Goal: Navigation & Orientation: Find specific page/section

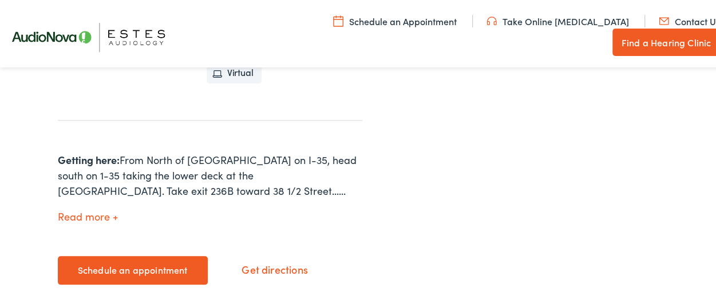
scroll to position [458, 0]
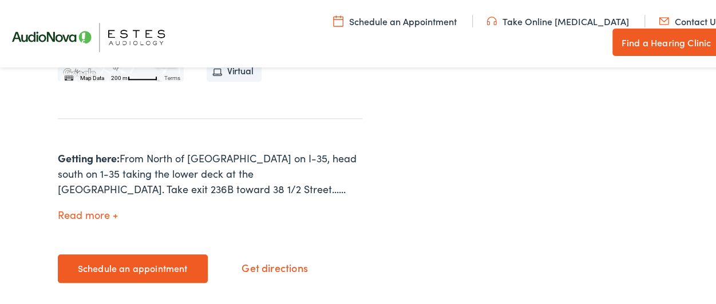
click at [94, 215] on button "Read more" at bounding box center [88, 214] width 60 height 12
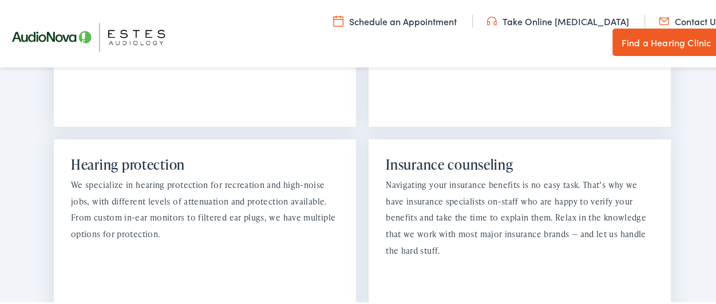
scroll to position [1831, 0]
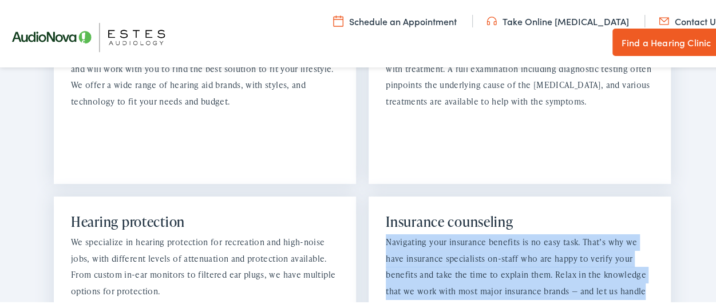
drag, startPoint x: 376, startPoint y: 134, endPoint x: 609, endPoint y: 177, distance: 236.2
click at [609, 195] on div "Insurance counseling Navigating your insurance benefits is no easy task. That’s…" at bounding box center [519, 283] width 302 height 177
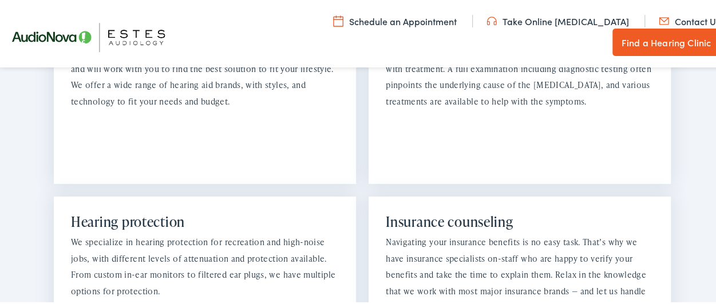
click at [557, 217] on div "Insurance counseling Navigating your insurance benefits is no easy task. That’s…" at bounding box center [519, 283] width 302 height 177
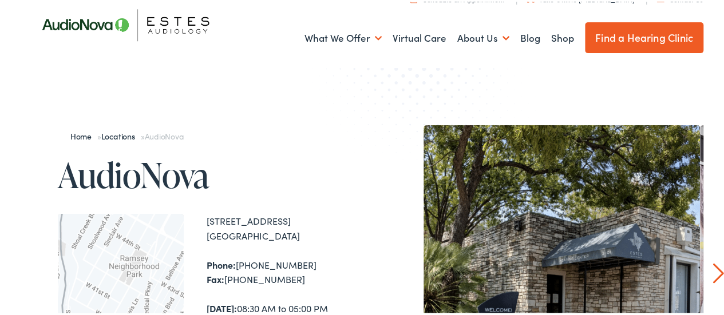
scroll to position [0, 0]
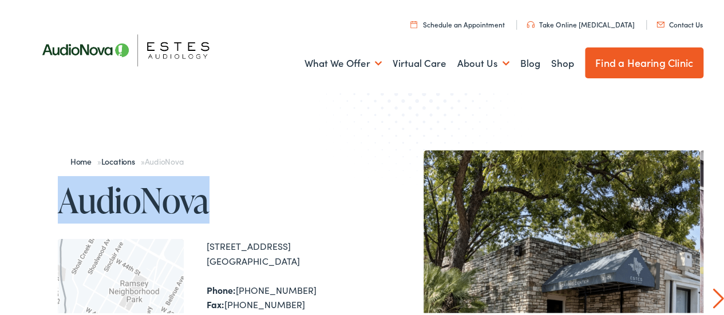
drag, startPoint x: 189, startPoint y: 205, endPoint x: 56, endPoint y: 201, distance: 133.4
copy h1 "AudioNova"
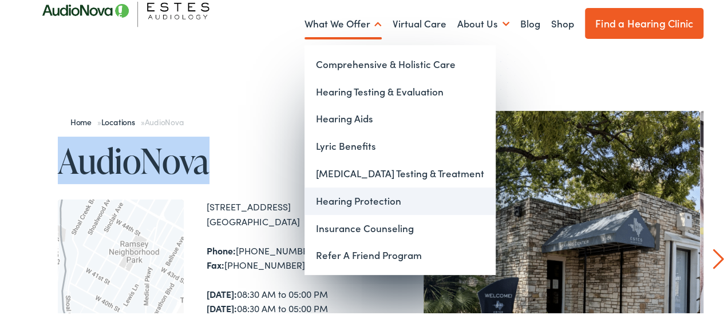
scroll to position [57, 0]
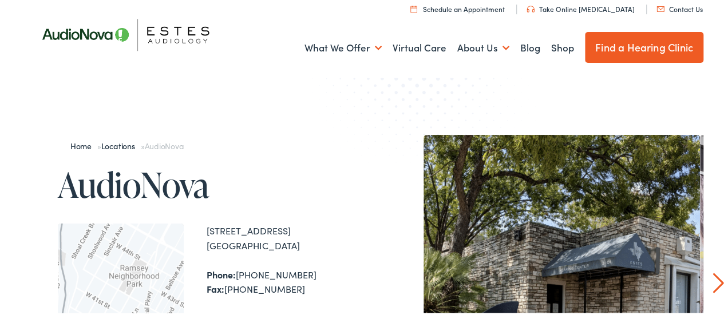
scroll to position [0, 0]
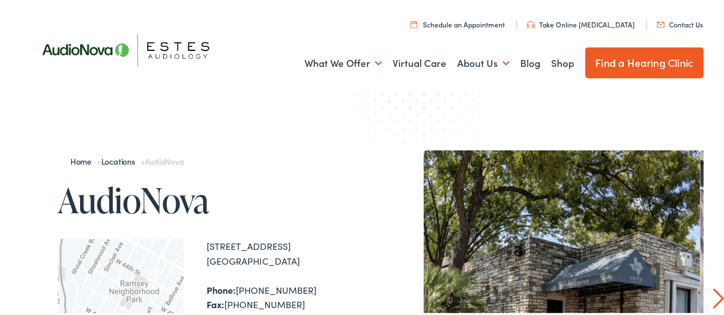
click at [626, 60] on link "Find a Hearing Clinic" at bounding box center [644, 61] width 118 height 31
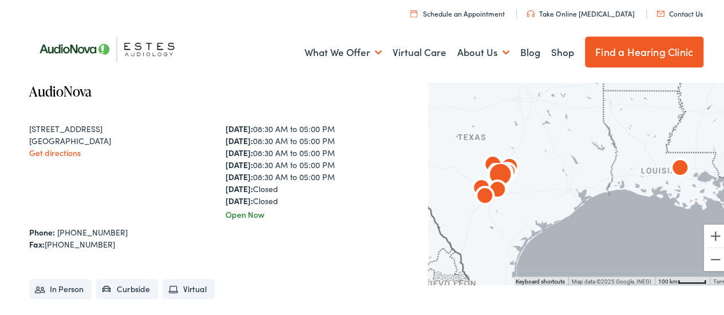
scroll to position [286, 0]
